Goal: Navigation & Orientation: Find specific page/section

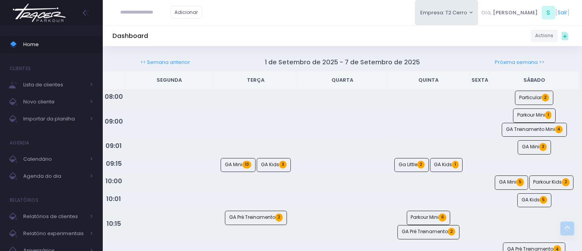
scroll to position [443, 0]
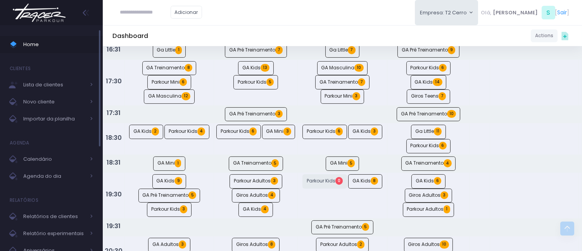
click at [96, 47] on link "Home" at bounding box center [51, 44] width 103 height 17
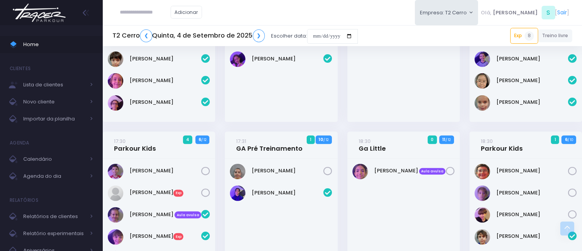
scroll to position [782, 0]
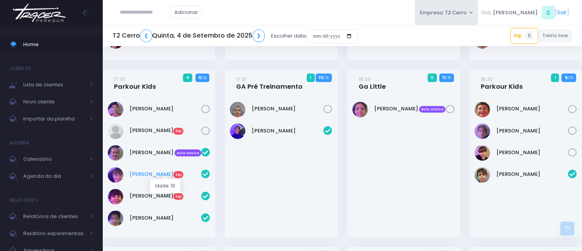
click at [139, 176] on link "Gabriel Diotto Exp" at bounding box center [165, 175] width 72 height 8
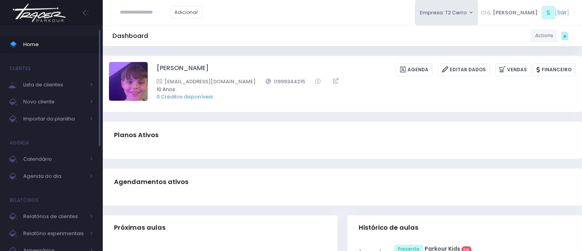
click at [26, 48] on span "Home" at bounding box center [58, 45] width 70 height 10
